Goal: Answer question/provide support: Share knowledge or assist other users

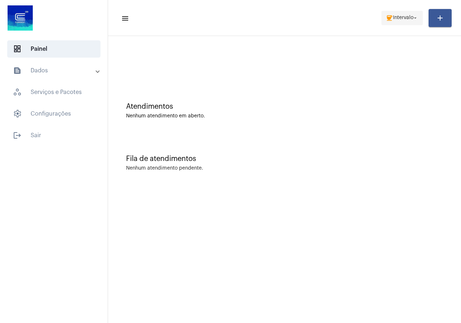
click at [404, 26] on mat-toolbar-row "menu coffee Intervalo arrow_drop_down add" at bounding box center [284, 17] width 353 height 23
click at [399, 19] on span "Intervalo" at bounding box center [403, 17] width 21 height 5
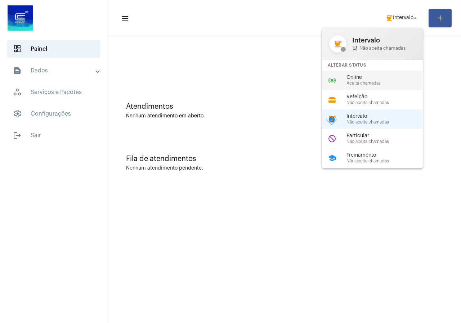
click at [364, 77] on span "Online" at bounding box center [387, 77] width 82 height 5
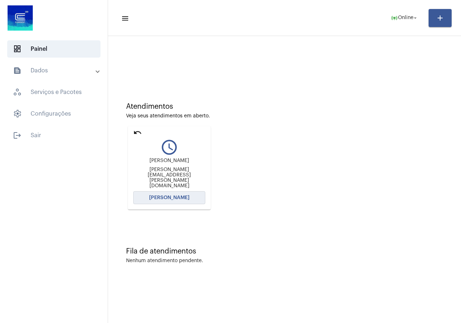
click at [195, 196] on button "[PERSON_NAME]" at bounding box center [169, 197] width 72 height 13
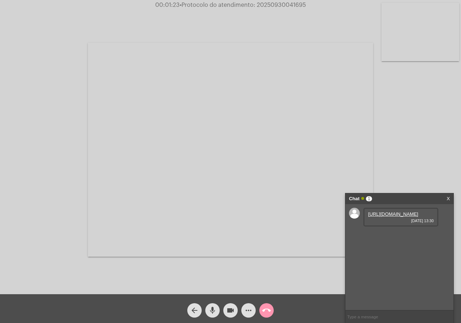
click at [410, 217] on link "[URL][DOMAIN_NAME]" at bounding box center [393, 213] width 50 height 5
click at [235, 307] on button "videocam" at bounding box center [230, 310] width 14 height 14
click at [252, 306] on mat-icon "more_horiz" at bounding box center [248, 310] width 9 height 9
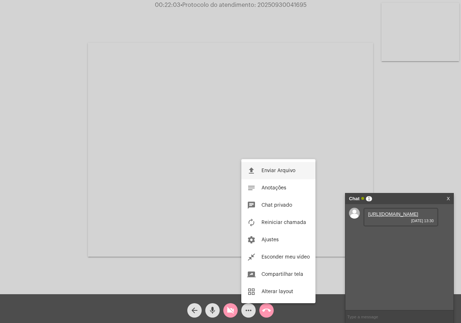
click at [277, 170] on span "Enviar Arquivo" at bounding box center [278, 170] width 34 height 5
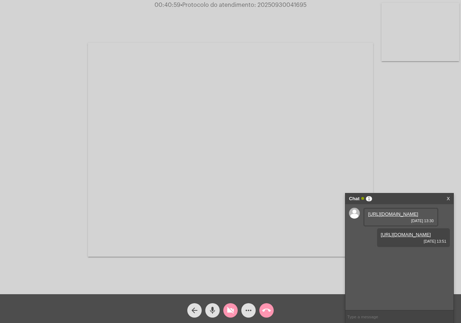
click at [253, 308] on button "more_horiz" at bounding box center [248, 310] width 14 height 14
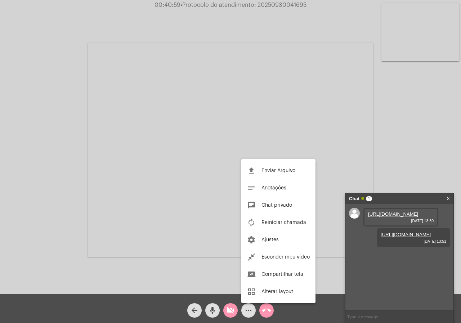
click at [279, 169] on span "Enviar Arquivo" at bounding box center [278, 170] width 34 height 5
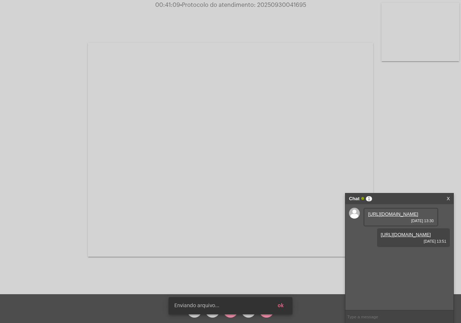
click at [290, 5] on span "• Protocolo do atendimento: 20250930041695" at bounding box center [243, 5] width 126 height 6
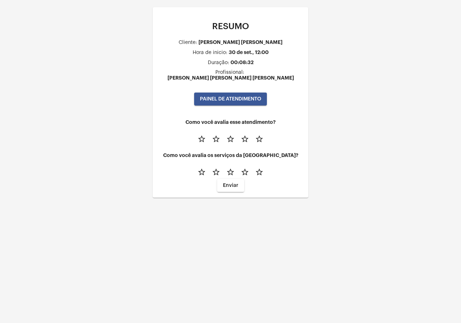
click at [246, 96] on span "PAINEL DE ATENDIMENTO" at bounding box center [230, 98] width 61 height 5
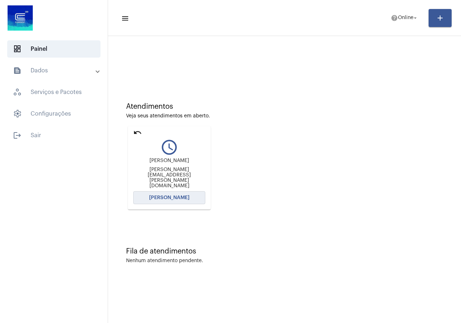
click at [182, 198] on span "[PERSON_NAME]" at bounding box center [169, 197] width 40 height 5
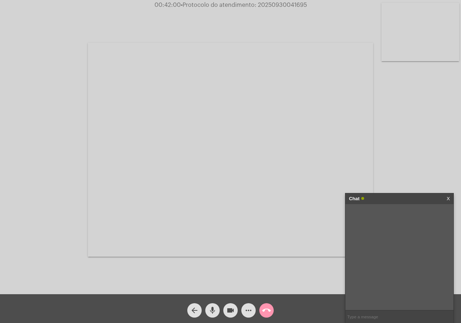
click at [250, 305] on span "more_horiz" at bounding box center [248, 310] width 9 height 14
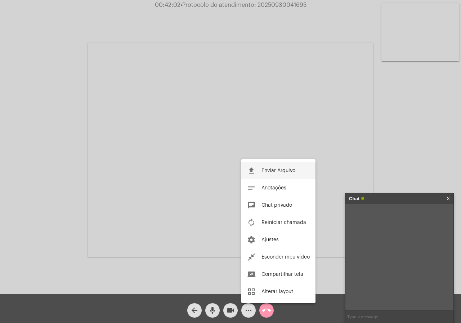
click at [276, 163] on button "file_upload Enviar Arquivo" at bounding box center [278, 170] width 74 height 17
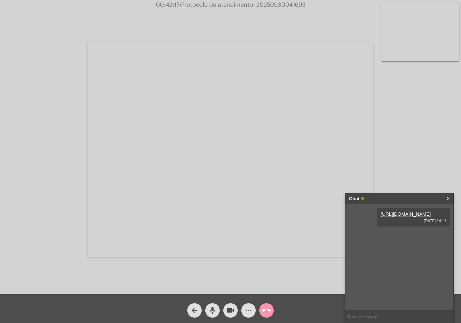
click at [272, 6] on span "• Protocolo do atendimento: 20250930041695" at bounding box center [242, 5] width 126 height 6
click at [262, 314] on mat-icon "call_end" at bounding box center [266, 310] width 9 height 9
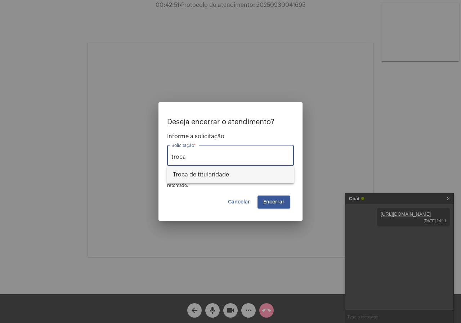
click at [228, 180] on span "Troca de titularidade" at bounding box center [230, 174] width 115 height 17
type input "Troca de titularidade"
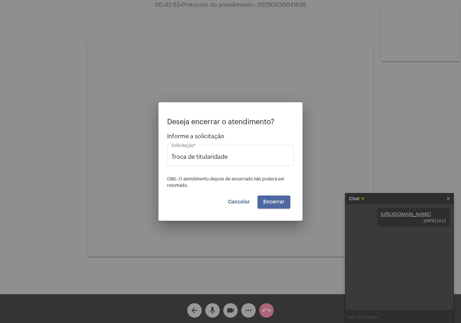
click at [272, 202] on span "Encerrar" at bounding box center [273, 201] width 21 height 5
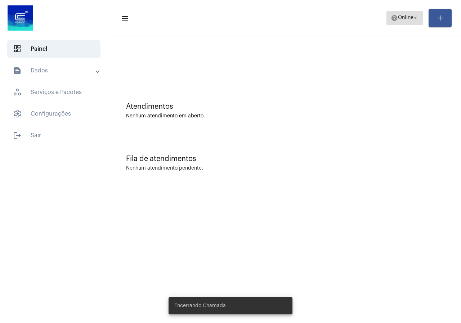
click at [387, 20] on button "help Online arrow_drop_down" at bounding box center [404, 18] width 36 height 14
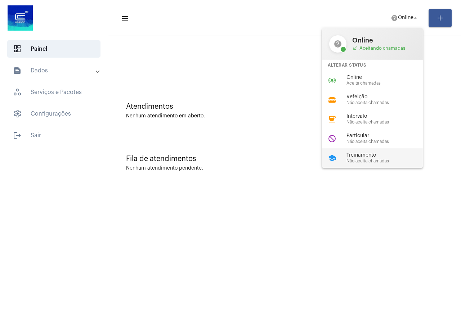
click at [359, 153] on span "Treinamento" at bounding box center [387, 155] width 82 height 5
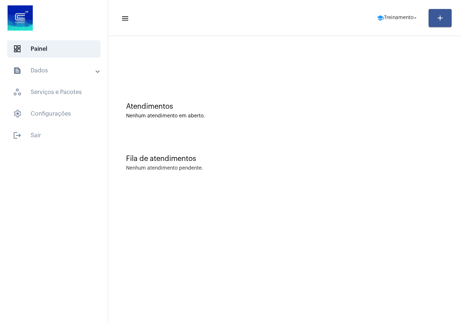
click at [42, 68] on mat-panel-title "text_snippet_outlined Dados" at bounding box center [54, 70] width 83 height 9
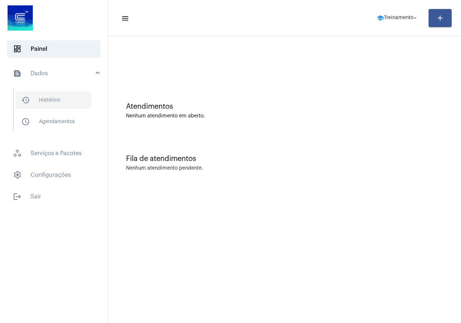
click at [49, 102] on span "history_outlined Histórico" at bounding box center [53, 99] width 76 height 17
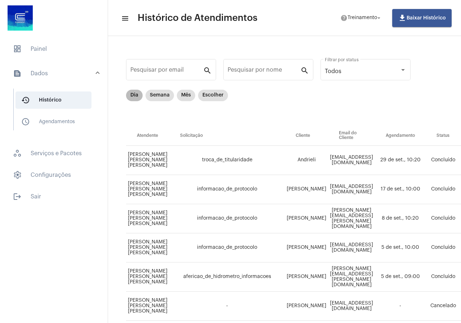
click at [136, 94] on mat-chip "Dia" at bounding box center [134, 96] width 17 height 12
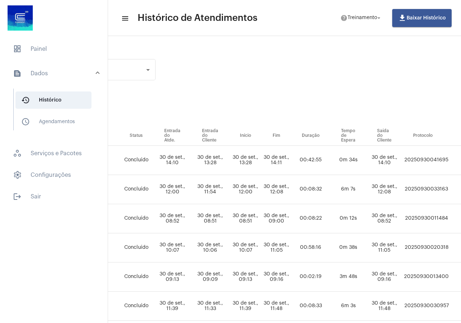
scroll to position [0, 410]
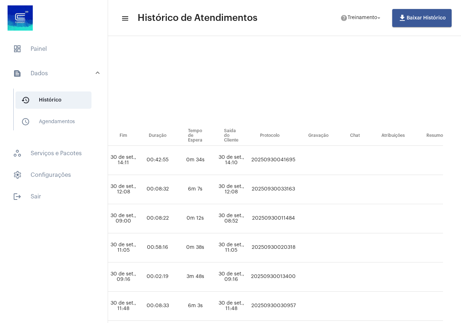
click at [297, 160] on td "20250930041695" at bounding box center [273, 160] width 48 height 29
copy td "20250930041695"
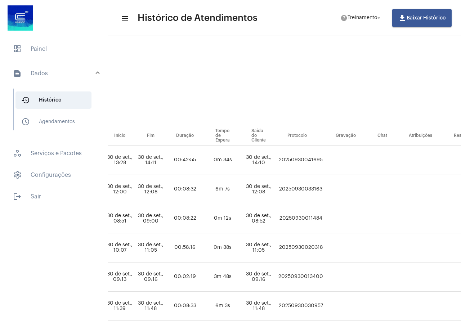
scroll to position [0, 383]
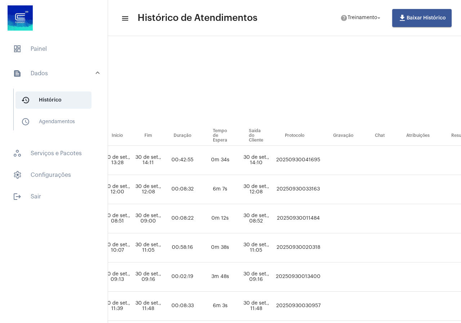
click at [322, 250] on td "20250930020318" at bounding box center [298, 247] width 48 height 29
click at [322, 246] on td "20250930020318" at bounding box center [298, 247] width 48 height 29
copy td "20250930020318"
click at [46, 49] on span "dashboard Painel" at bounding box center [53, 48] width 93 height 17
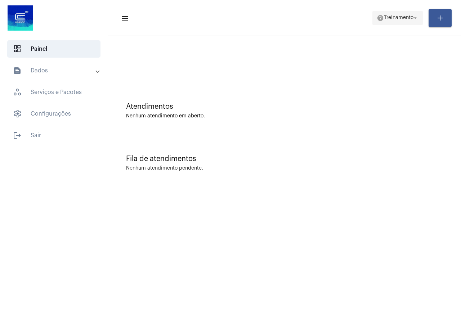
click at [385, 24] on span "help Treinamento arrow_drop_down" at bounding box center [398, 17] width 42 height 13
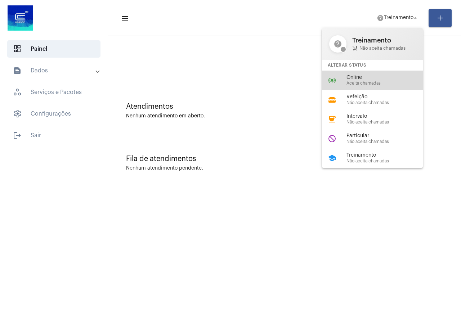
click at [371, 79] on span "Online" at bounding box center [387, 77] width 82 height 5
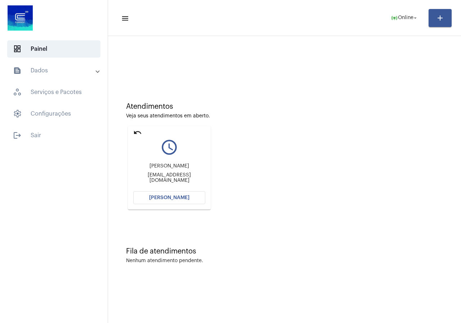
click at [143, 195] on button "[PERSON_NAME]" at bounding box center [169, 197] width 72 height 13
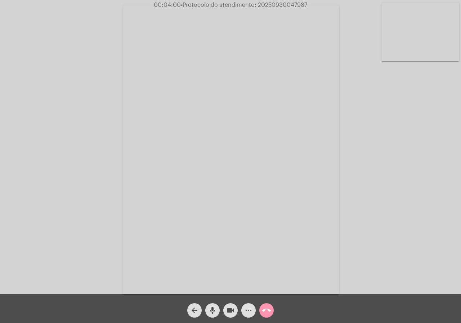
click at [229, 306] on mat-icon "videocam" at bounding box center [230, 310] width 9 height 9
click at [232, 311] on mat-icon "videocam_off" at bounding box center [230, 310] width 9 height 9
click at [229, 311] on mat-icon "videocam" at bounding box center [230, 310] width 9 height 9
click at [230, 308] on mat-icon "videocam_off" at bounding box center [230, 310] width 9 height 9
click at [248, 303] on span "more_horiz" at bounding box center [248, 310] width 9 height 14
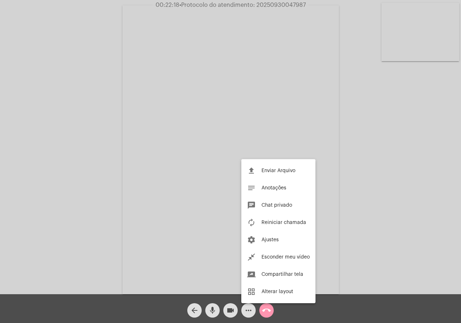
click at [45, 218] on div at bounding box center [230, 161] width 461 height 323
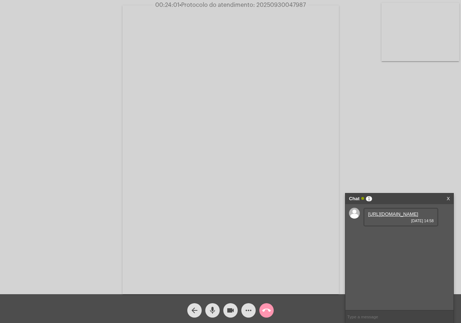
click at [448, 257] on div "[URL][DOMAIN_NAME] [DATE] 14:58" at bounding box center [399, 257] width 108 height 106
click at [402, 217] on link "[URL][DOMAIN_NAME]" at bounding box center [393, 213] width 50 height 5
click at [0, 41] on div "Acessando Câmera e Microfone..." at bounding box center [230, 147] width 461 height 294
click at [233, 314] on mat-icon "videocam" at bounding box center [230, 310] width 9 height 9
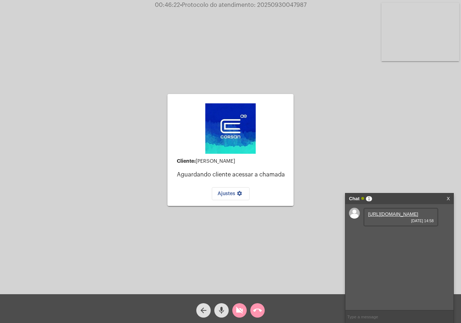
click at [235, 309] on mat-icon "videocam_off" at bounding box center [239, 310] width 9 height 9
click at [253, 310] on button "call_end" at bounding box center [257, 310] width 14 height 14
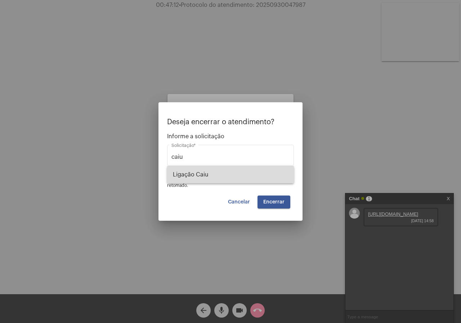
click at [220, 179] on span "Ligação Caiu" at bounding box center [230, 174] width 115 height 17
type input "Ligação Caiu"
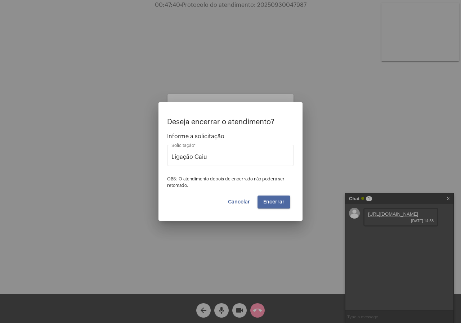
click at [273, 201] on span "Encerrar" at bounding box center [273, 201] width 21 height 5
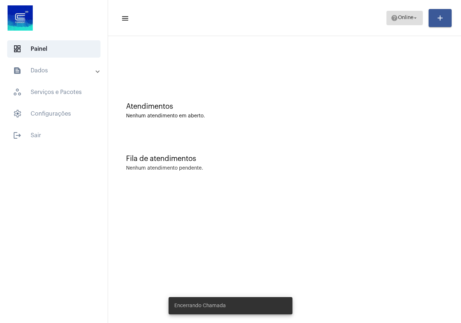
click at [413, 14] on span "help Online arrow_drop_down" at bounding box center [405, 17] width 28 height 13
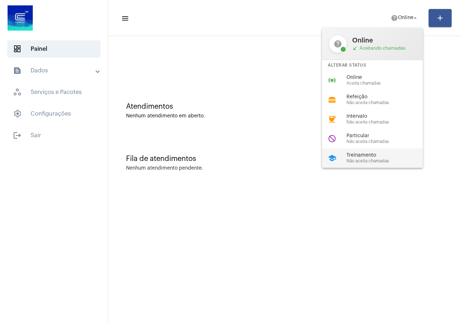
click at [377, 149] on div "school Treinamento Não aceita chamadas" at bounding box center [378, 157] width 112 height 19
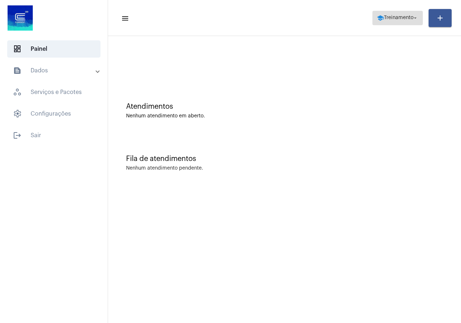
click at [373, 17] on button "school Treinamento arrow_drop_down" at bounding box center [397, 18] width 50 height 14
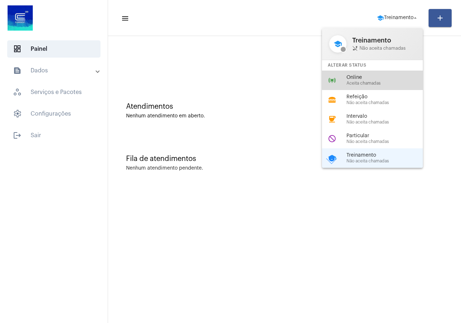
click at [393, 75] on span "Online" at bounding box center [387, 77] width 82 height 5
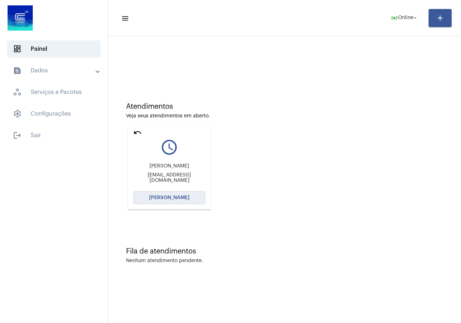
click at [186, 198] on span "[PERSON_NAME]" at bounding box center [169, 197] width 40 height 5
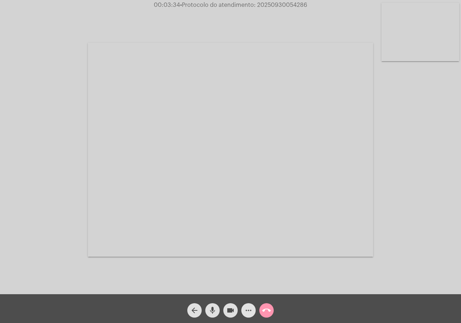
click at [250, 305] on span "more_horiz" at bounding box center [248, 310] width 9 height 14
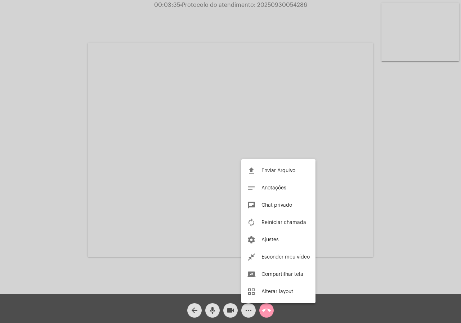
click at [3, 165] on div at bounding box center [230, 161] width 461 height 323
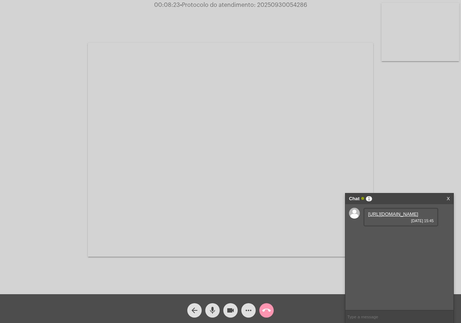
click at [389, 217] on link "[URL][DOMAIN_NAME]" at bounding box center [393, 213] width 50 height 5
click at [249, 309] on mat-icon "more_horiz" at bounding box center [248, 310] width 9 height 9
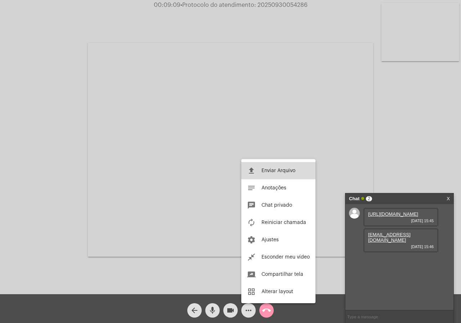
click at [267, 172] on span "Enviar Arquivo" at bounding box center [278, 170] width 34 height 5
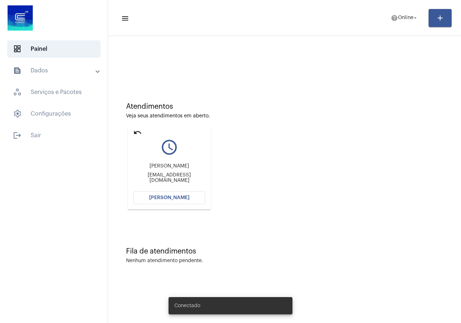
click at [188, 196] on button "[PERSON_NAME]" at bounding box center [169, 197] width 72 height 13
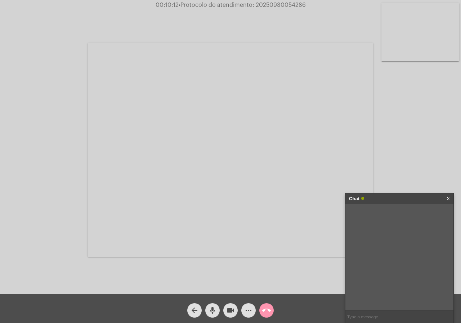
click at [251, 311] on mat-icon "more_horiz" at bounding box center [248, 310] width 9 height 9
click at [251, 314] on mat-icon "more_horiz" at bounding box center [248, 310] width 9 height 9
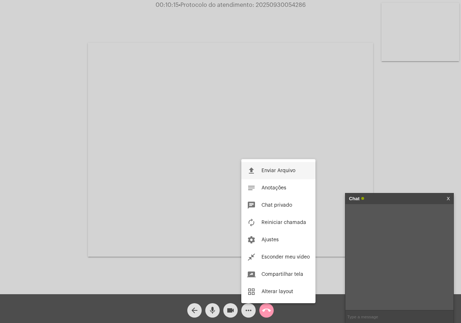
click at [263, 175] on button "file_upload Enviar Arquivo" at bounding box center [278, 170] width 74 height 17
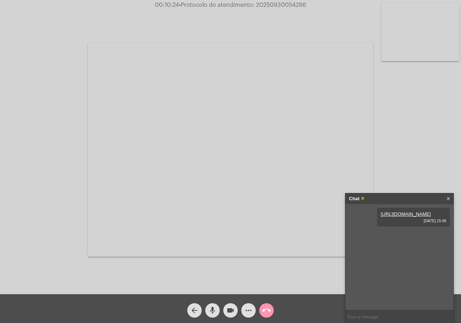
click at [248, 306] on mat-icon "more_horiz" at bounding box center [248, 310] width 9 height 9
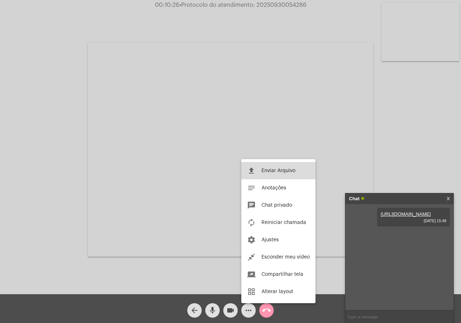
click at [261, 173] on button "file_upload Enviar Arquivo" at bounding box center [278, 170] width 74 height 17
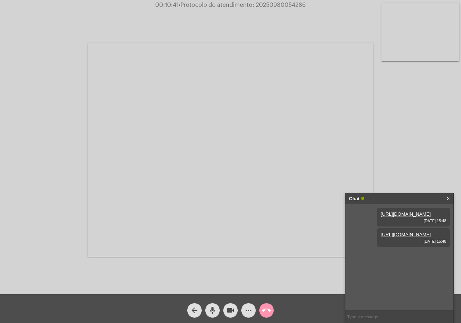
click at [276, 5] on span "• Protocolo do atendimento: 20250930054286" at bounding box center [242, 5] width 127 height 6
copy span "20250930054286"
click at [266, 305] on span "call_end" at bounding box center [266, 310] width 9 height 14
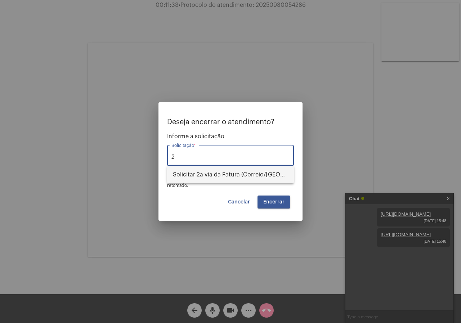
click at [213, 179] on span "Solicitar 2a via da Fatura (Correio/[GEOGRAPHIC_DATA]/Email)" at bounding box center [230, 174] width 115 height 17
type input "Solicitar 2a via da Fatura (Correio/[GEOGRAPHIC_DATA]/Email)"
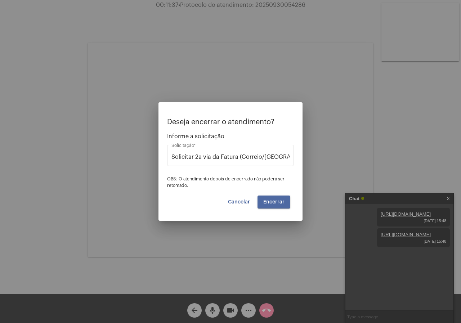
click at [270, 196] on button "Encerrar" at bounding box center [273, 201] width 33 height 13
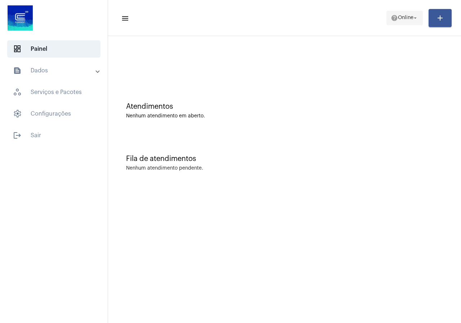
click at [391, 17] on mat-icon "help" at bounding box center [394, 17] width 7 height 7
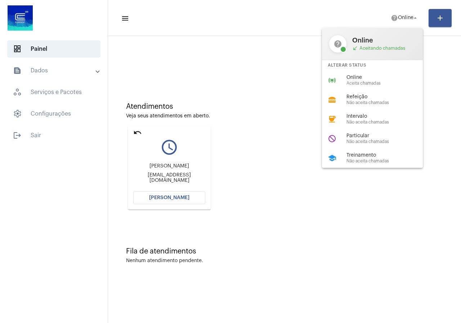
click at [170, 198] on div at bounding box center [230, 161] width 461 height 323
click at [170, 198] on span "[PERSON_NAME]" at bounding box center [169, 197] width 40 height 5
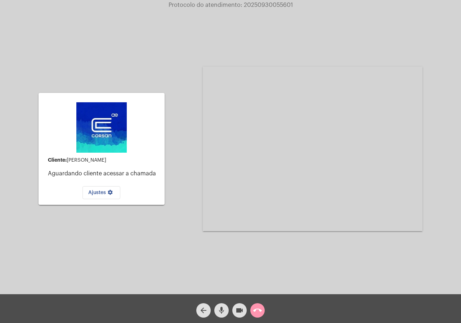
click at [258, 307] on mat-icon "call_end" at bounding box center [257, 310] width 9 height 9
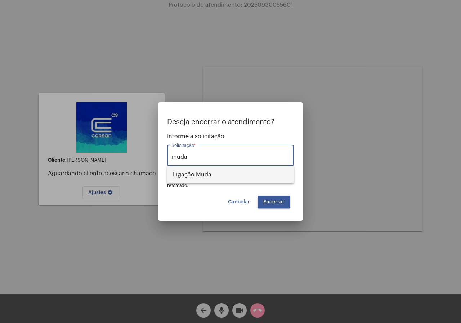
click at [198, 177] on span "Ligação Muda" at bounding box center [230, 174] width 115 height 17
type input "Ligação Muda"
click at [263, 198] on button "Encerrar" at bounding box center [273, 201] width 33 height 13
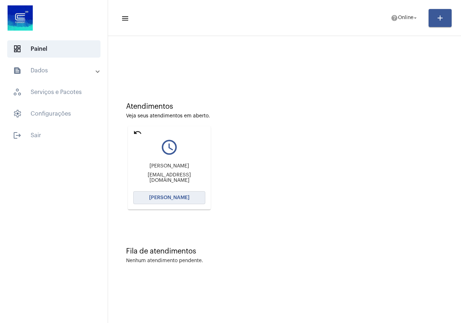
click at [137, 194] on button "[PERSON_NAME]" at bounding box center [169, 197] width 72 height 13
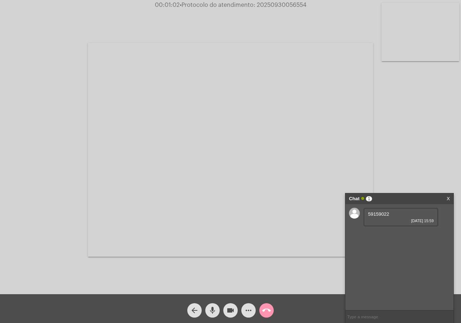
click at [377, 212] on span "59159022" at bounding box center [378, 213] width 21 height 5
click at [385, 234] on span "9182837" at bounding box center [377, 234] width 18 height 5
click at [275, 4] on span "• Protocolo do atendimento: 20250930056554" at bounding box center [242, 5] width 127 height 6
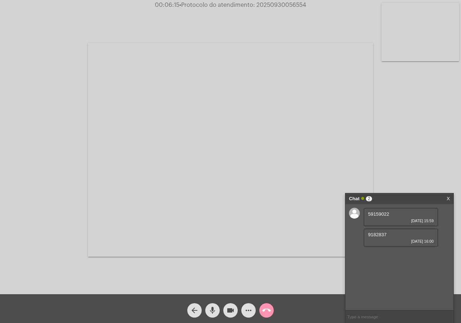
click at [288, 9] on app-call "00:06:15 • Protocolo do atendimento: 20250930056554 Acessando Câmera e Microfon…" at bounding box center [230, 161] width 461 height 323
click at [284, 8] on span "00:06:16 • Protocolo do atendimento: 20250930056554" at bounding box center [230, 4] width 157 height 7
click at [282, 7] on span "• Protocolo do atendimento: 20250930056554" at bounding box center [243, 5] width 127 height 6
click at [282, 7] on span "• Protocolo do atendimento: 20250930056554" at bounding box center [242, 5] width 127 height 6
copy span "20250930056554"
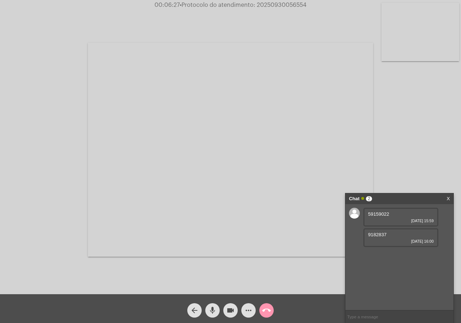
copy span "20250930056554"
click at [271, 310] on button "call_end" at bounding box center [266, 310] width 14 height 14
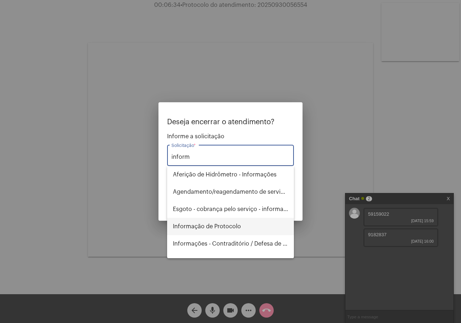
click at [229, 231] on span "Informação de Protocolo" at bounding box center [230, 226] width 115 height 17
type input "Informação de Protocolo"
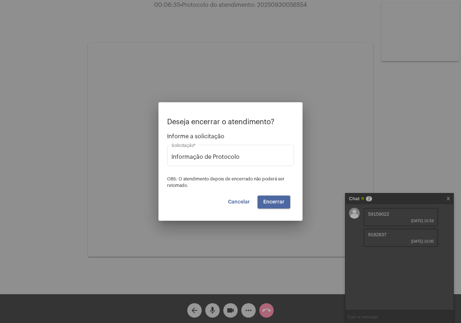
click at [287, 207] on button "Encerrar" at bounding box center [273, 201] width 33 height 13
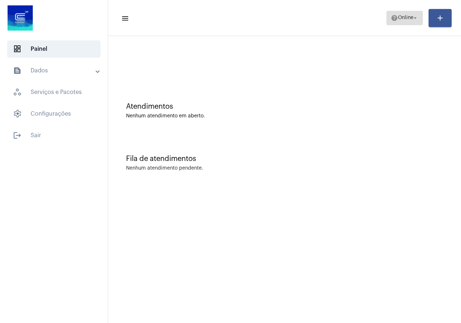
click at [407, 23] on span "help Online arrow_drop_down" at bounding box center [405, 17] width 28 height 13
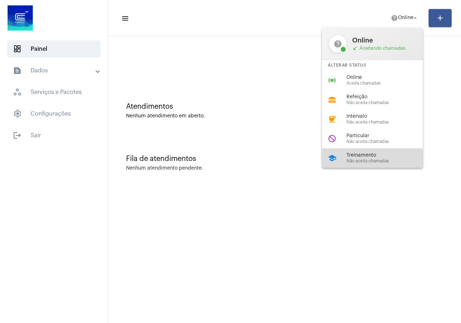
click at [337, 156] on div "school Treinamento Não aceita chamadas" at bounding box center [378, 157] width 112 height 19
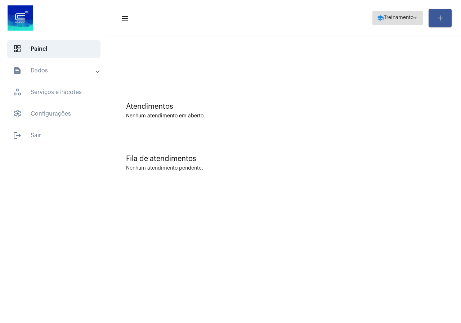
click at [404, 20] on span "Treinamento" at bounding box center [399, 17] width 30 height 5
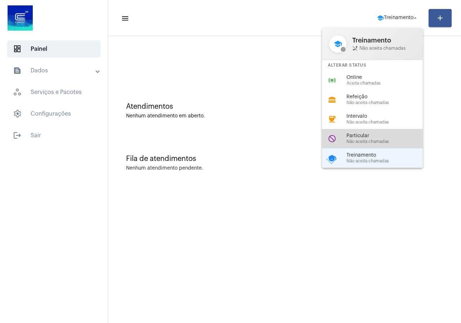
click at [371, 135] on span "Particular" at bounding box center [387, 135] width 82 height 5
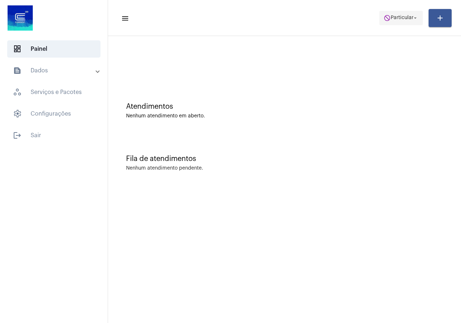
click at [389, 21] on span "do_not_disturb Particular arrow_drop_down" at bounding box center [400, 17] width 35 height 13
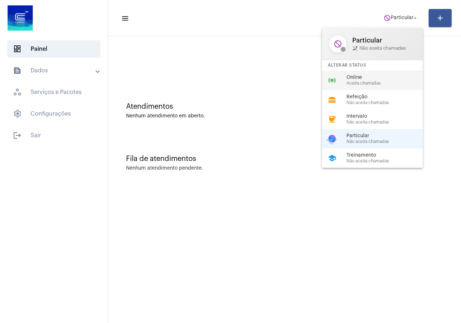
click at [359, 77] on span "Online" at bounding box center [387, 77] width 82 height 5
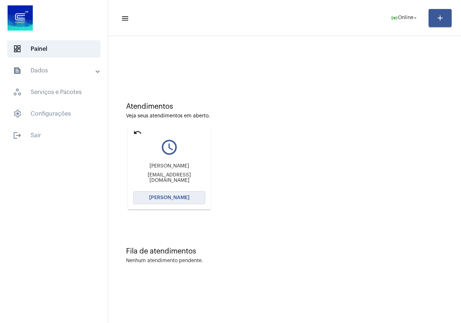
click at [179, 203] on button "[PERSON_NAME]" at bounding box center [169, 197] width 72 height 13
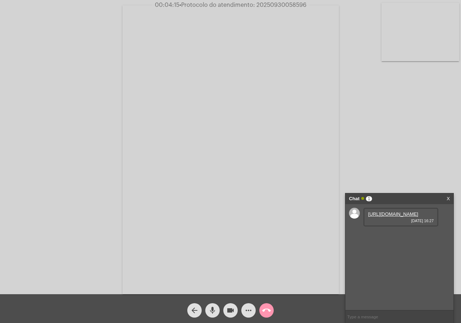
click at [378, 217] on link "https://neft-transfer-bucket.s3.amazonaws.com/temp-4cf1975e-beb5-d46f-927b-ede1…" at bounding box center [393, 213] width 50 height 5
click at [408, 278] on link "https://neft-transfer-bucket.s3.amazonaws.com/temp-5b54531d-3ed4-62ab-1626-9827…" at bounding box center [393, 275] width 50 height 5
click at [381, 237] on link "https://neft-transfer-bucket.s3.amazonaws.com/temp-94fb7b7c-e477-6000-ec80-7df1…" at bounding box center [393, 234] width 50 height 5
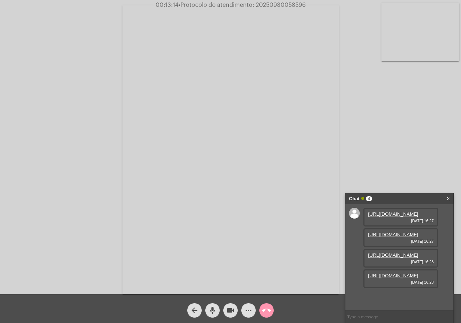
scroll to position [36, 0]
click at [395, 252] on link "https://neft-transfer-bucket.s3.amazonaws.com/temp-b7fb44dc-1368-cd63-d11d-1785…" at bounding box center [393, 254] width 50 height 5
click at [270, 4] on span "• Protocolo do atendimento: 20250930058596" at bounding box center [241, 5] width 127 height 6
copy span "20250930058596"
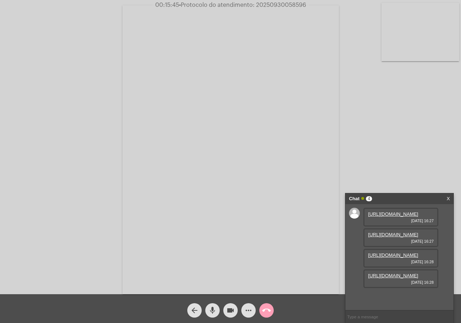
click at [271, 313] on button "call_end" at bounding box center [266, 310] width 14 height 14
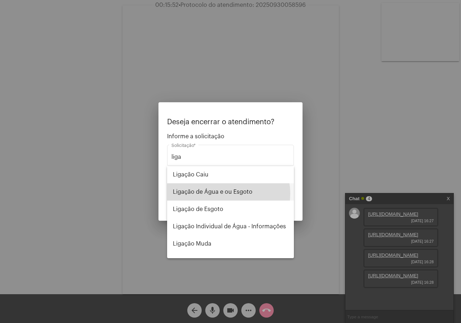
click at [228, 193] on span "Ligação de Água e ou Esgoto" at bounding box center [230, 191] width 115 height 17
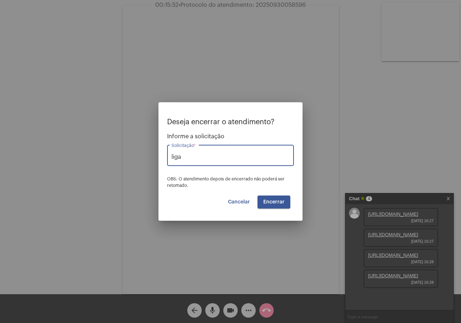
type input "Ligação de Água e ou Esgoto"
click at [265, 199] on span "Encerrar" at bounding box center [273, 201] width 21 height 5
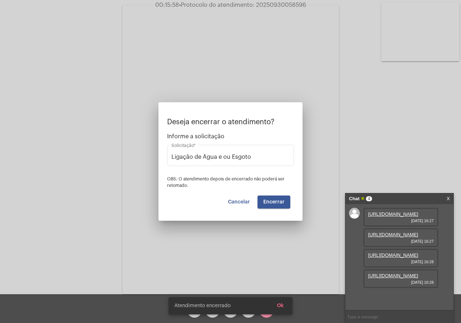
click at [265, 199] on video at bounding box center [230, 149] width 216 height 289
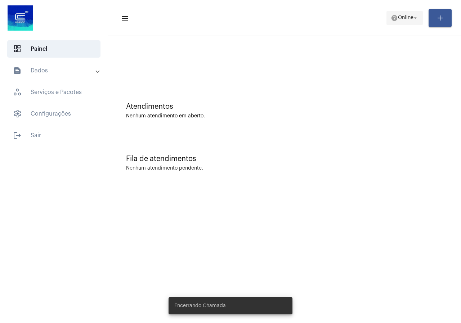
click at [393, 22] on span "help Online arrow_drop_down" at bounding box center [405, 17] width 28 height 13
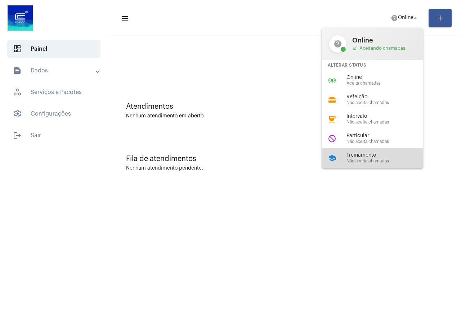
click at [365, 152] on div "school Treinamento Não aceita chamadas" at bounding box center [378, 157] width 112 height 19
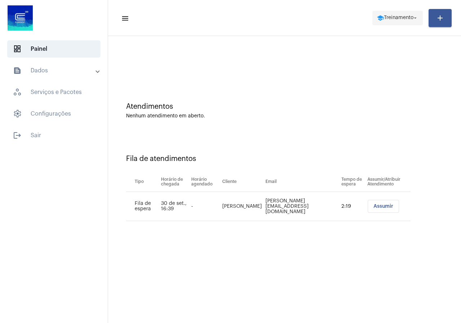
click at [392, 14] on span "school Treinamento arrow_drop_down" at bounding box center [398, 17] width 42 height 13
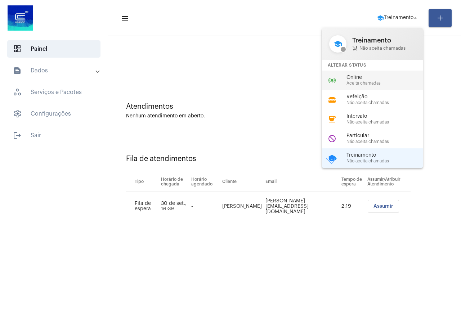
click at [377, 76] on span "Online" at bounding box center [387, 77] width 82 height 5
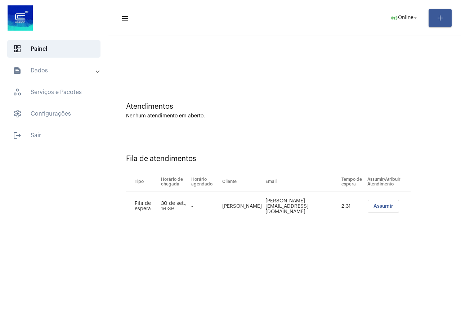
click at [373, 203] on button "Assumir" at bounding box center [383, 206] width 31 height 13
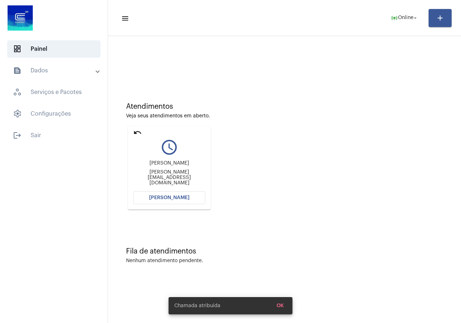
click at [190, 206] on mat-card "undo query_builder felipe linck felipe-linck@hotmail.com Abrir Chamada" at bounding box center [169, 168] width 83 height 84
click at [186, 197] on span "[PERSON_NAME]" at bounding box center [169, 197] width 40 height 5
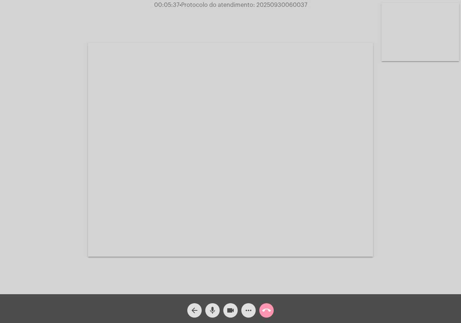
click at [259, 6] on span "• Protocolo do atendimento: 20250930060037" at bounding box center [243, 5] width 128 height 6
copy span "20250930060037"
click at [265, 304] on span "call_end" at bounding box center [266, 310] width 9 height 14
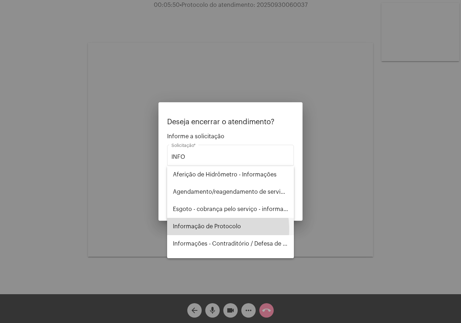
click at [198, 229] on span "Informação de Protocolo" at bounding box center [230, 226] width 115 height 17
type input "Informação de Protocolo"
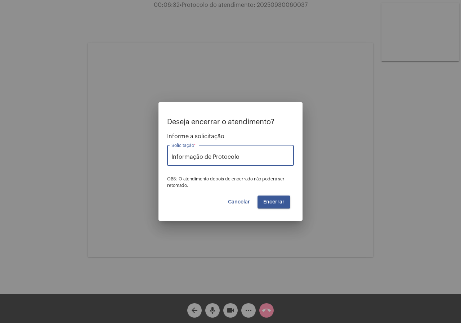
click at [264, 206] on button "Encerrar" at bounding box center [273, 201] width 33 height 13
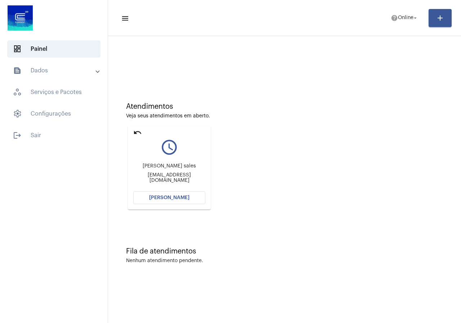
click at [139, 133] on mat-icon "undo" at bounding box center [137, 132] width 9 height 9
